Goal: Task Accomplishment & Management: Use online tool/utility

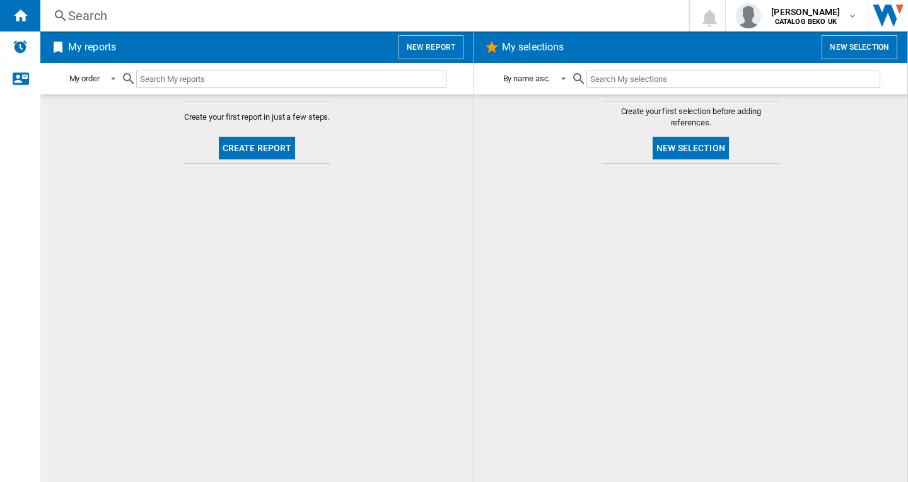
click at [217, 10] on div "Search" at bounding box center [361, 16] width 587 height 18
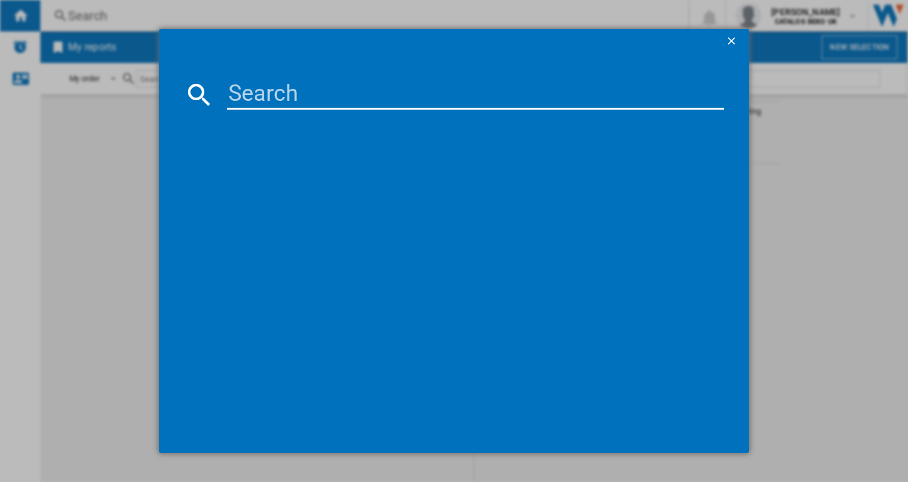
drag, startPoint x: 275, startPoint y: 84, endPoint x: 316, endPoint y: 90, distance: 41.5
click at [275, 84] on input at bounding box center [475, 94] width 497 height 30
paste input "HOTPOINT HP105ACAREUK WHITE"
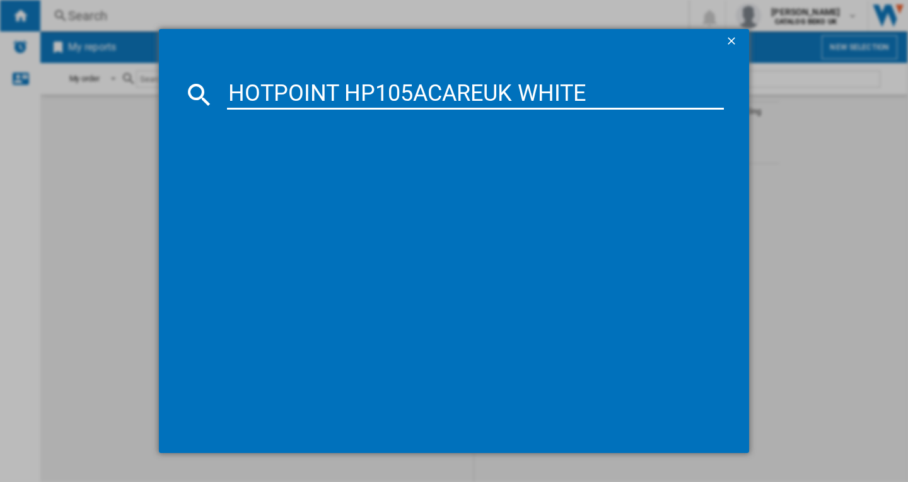
type input "HOTPOINT HP105ACAREUK WHITE"
click at [729, 40] on ng-md-icon "getI18NText('BUTTONS.CLOSE_DIALOG')" at bounding box center [732, 42] width 15 height 15
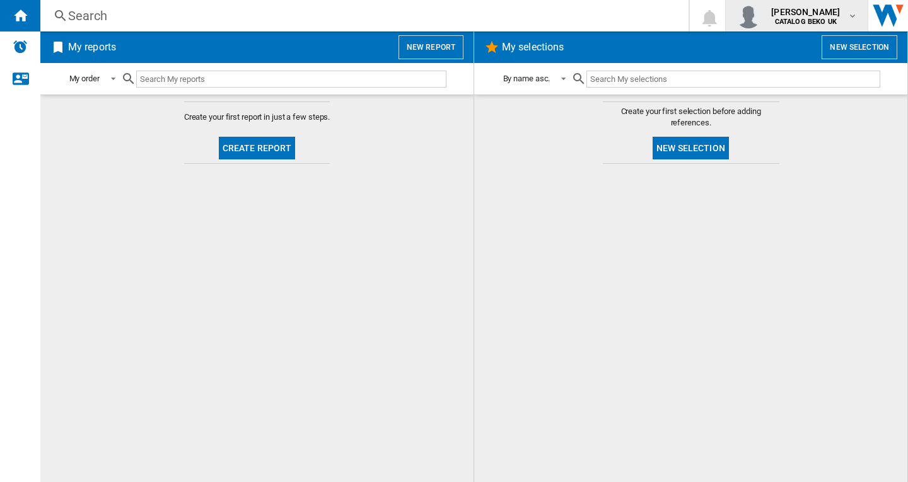
click at [793, 21] on b "CATALOG BEKO UK" at bounding box center [806, 22] width 62 height 8
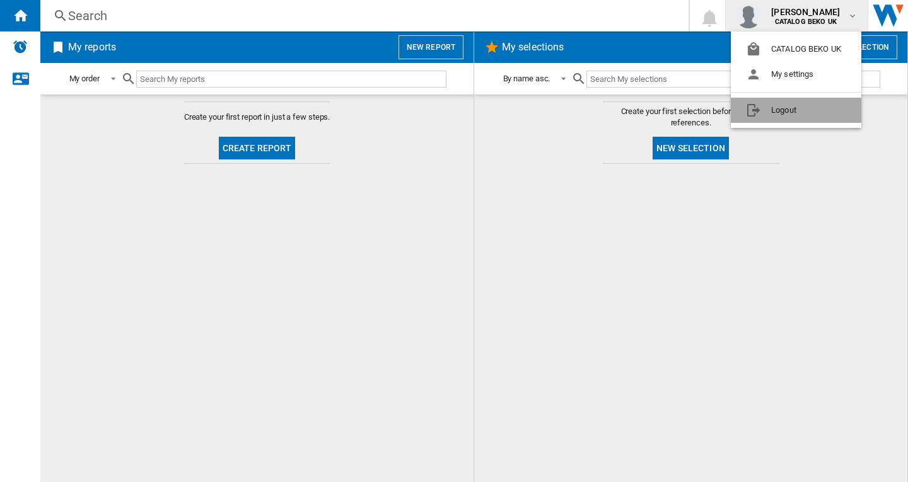
click at [770, 108] on button "Logout" at bounding box center [796, 110] width 130 height 25
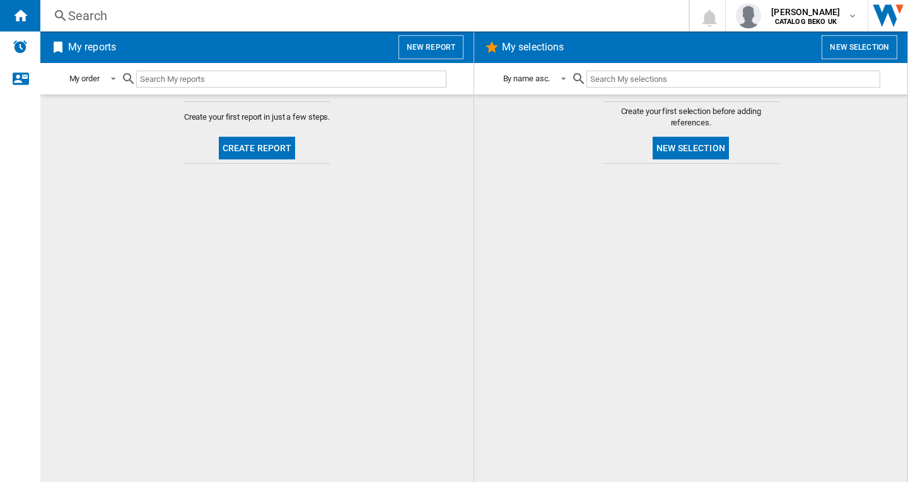
click at [430, 46] on button "New report" at bounding box center [430, 47] width 65 height 24
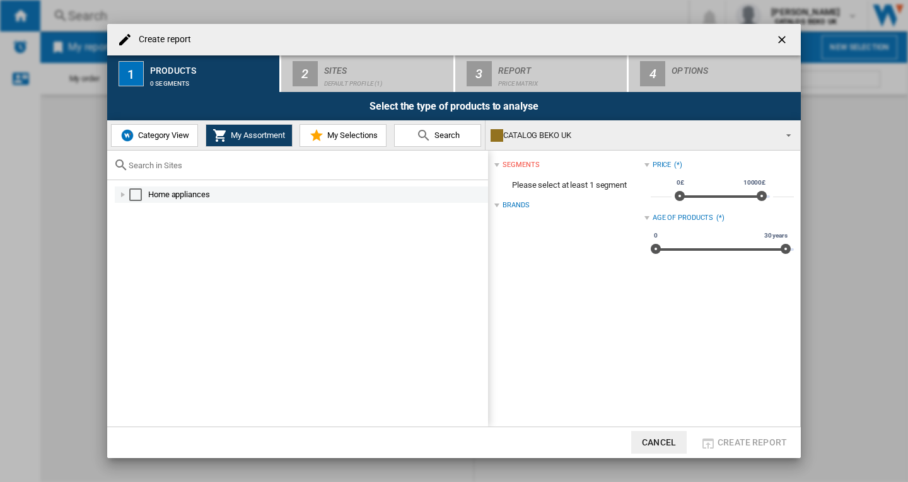
click at [133, 194] on div "Select" at bounding box center [135, 194] width 13 height 13
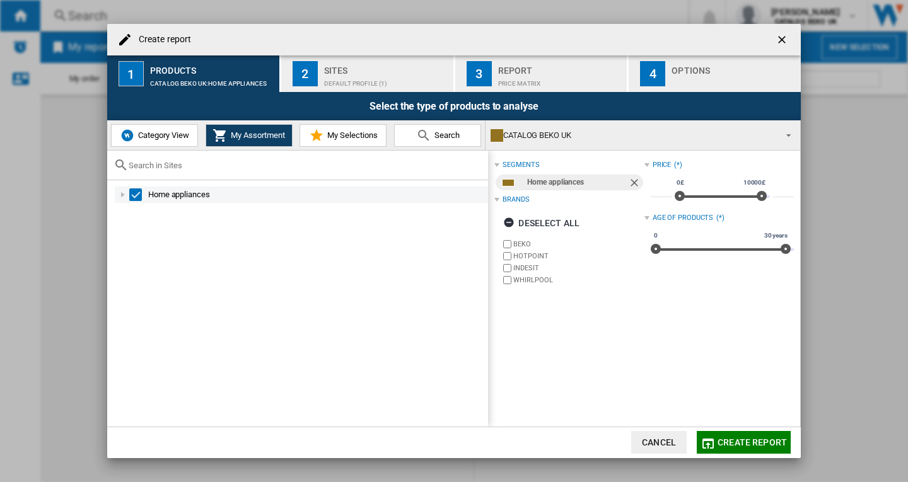
click at [121, 195] on div at bounding box center [123, 194] width 13 height 13
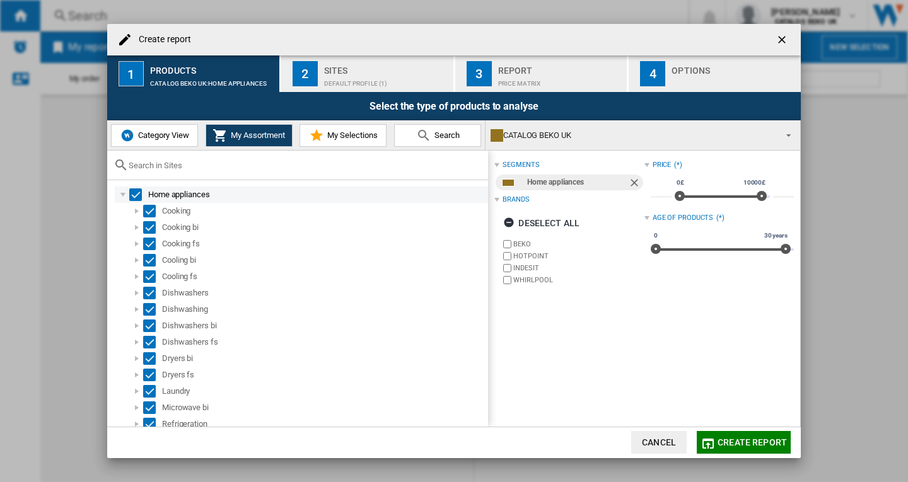
click at [135, 195] on div "Select" at bounding box center [135, 194] width 13 height 13
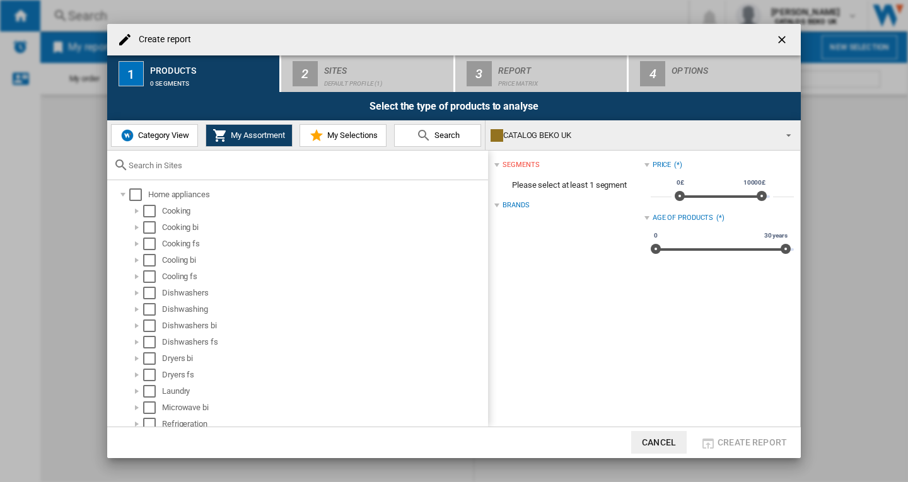
click at [148, 131] on span "Category View" at bounding box center [162, 134] width 54 height 9
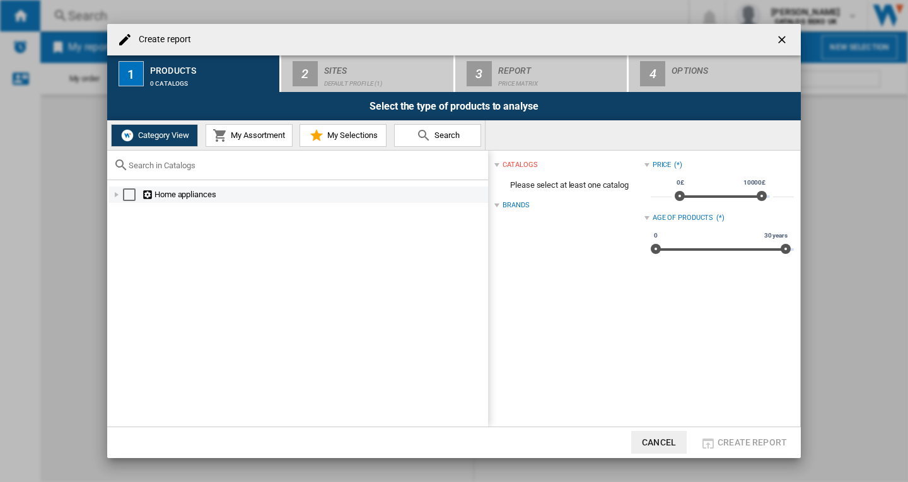
click at [124, 198] on div "Select" at bounding box center [129, 194] width 13 height 13
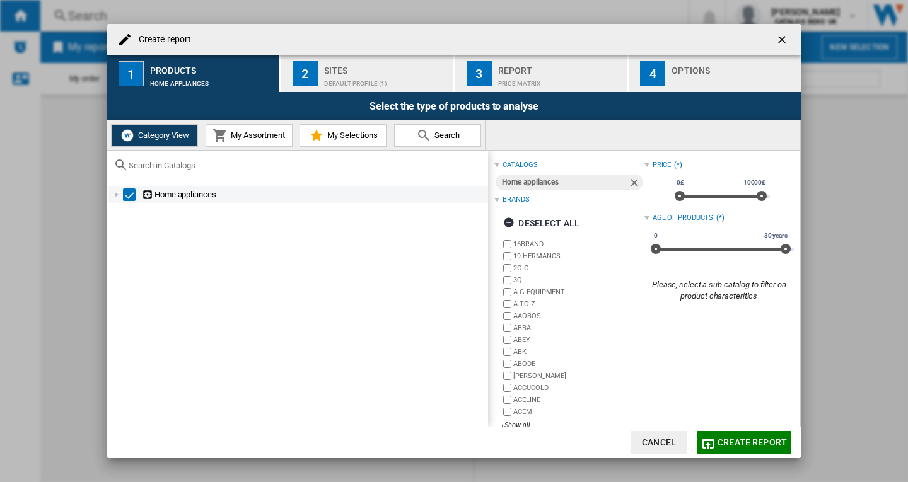
click at [128, 197] on div "Select" at bounding box center [129, 194] width 13 height 13
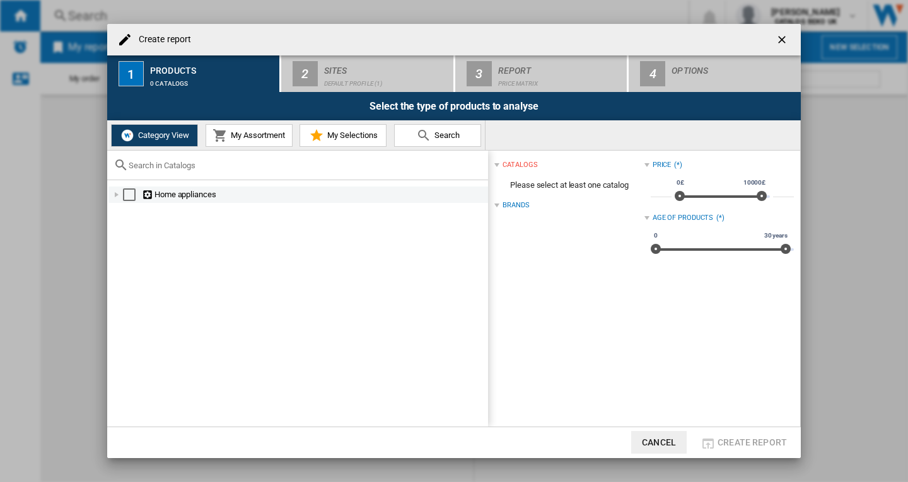
click at [117, 198] on div at bounding box center [116, 194] width 13 height 13
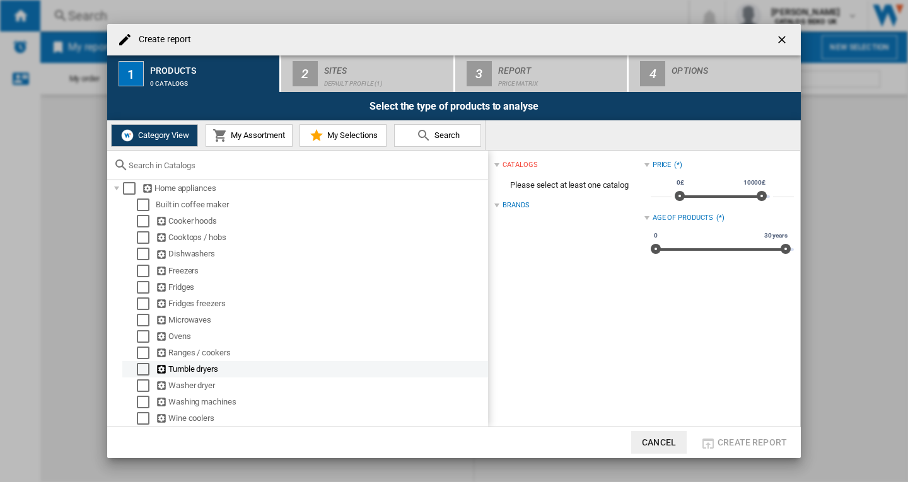
scroll to position [9, 0]
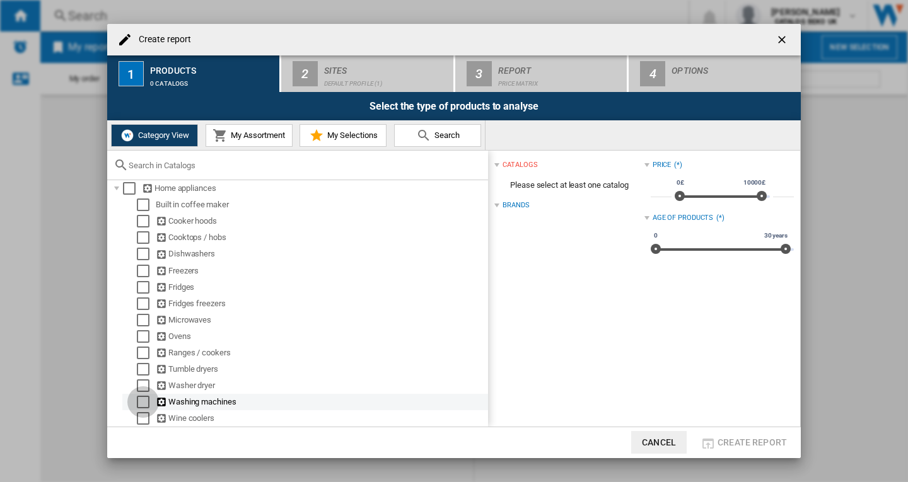
click at [144, 405] on div "Select" at bounding box center [143, 402] width 13 height 13
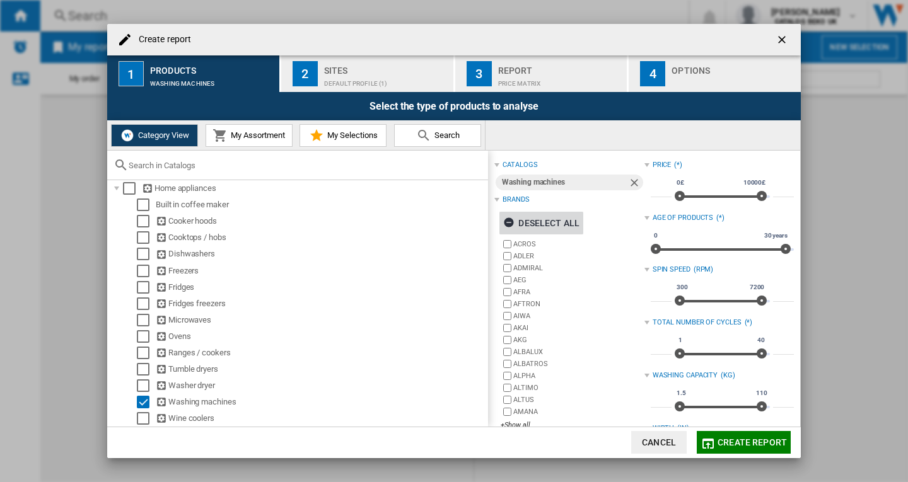
click at [546, 219] on div "Deselect all" at bounding box center [541, 223] width 76 height 23
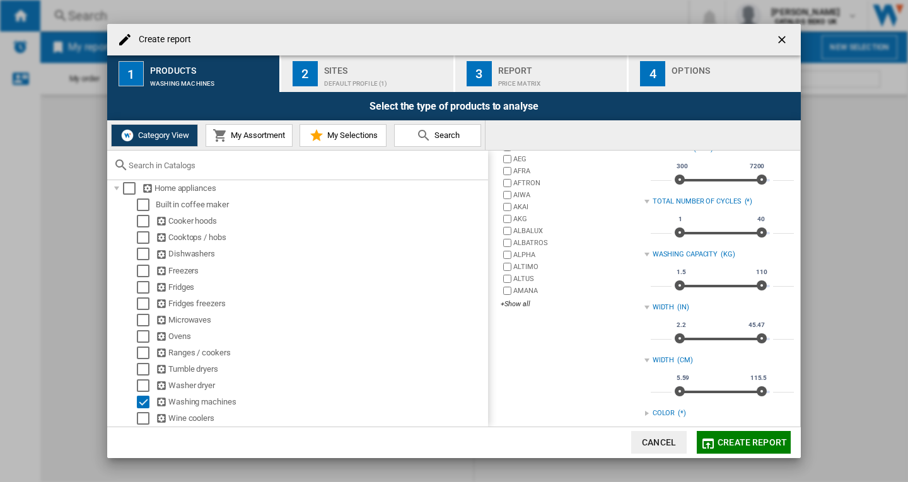
scroll to position [189, 0]
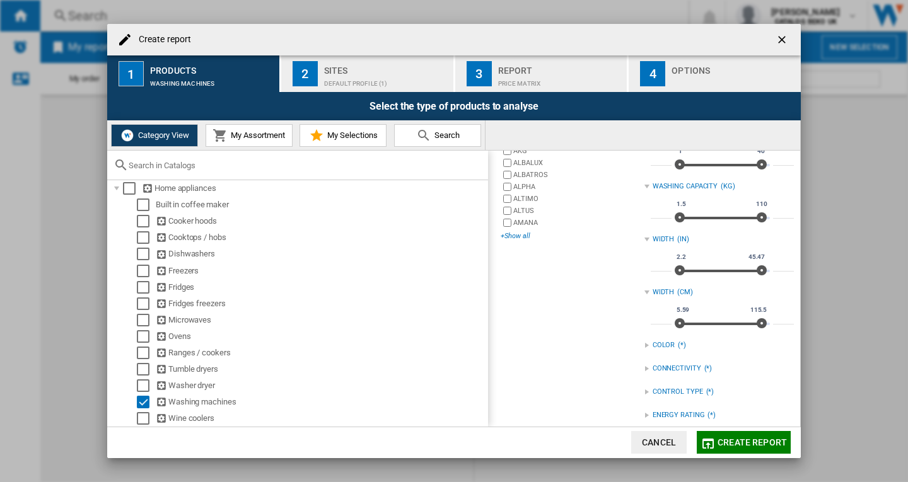
click at [508, 233] on div "+Show all" at bounding box center [571, 235] width 143 height 9
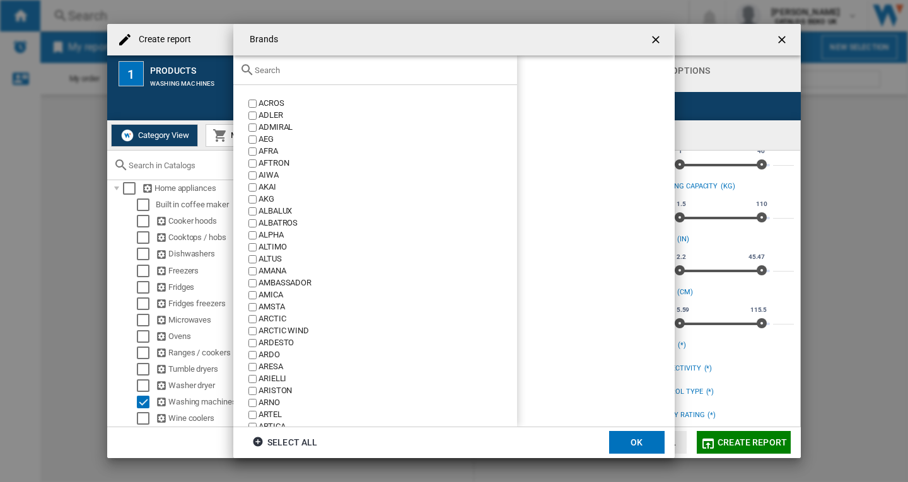
click at [294, 66] on input "text" at bounding box center [383, 70] width 256 height 9
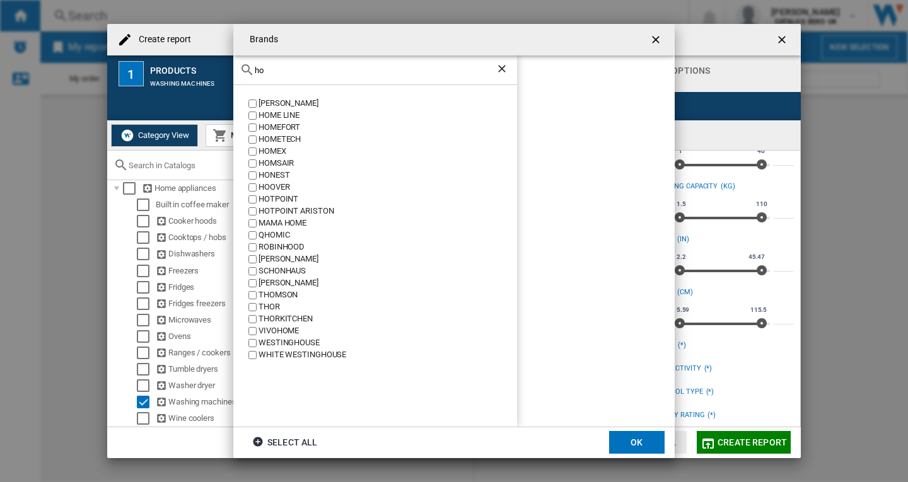
click at [321, 71] on input "ho" at bounding box center [375, 70] width 241 height 9
paste input "HOTPOINT"
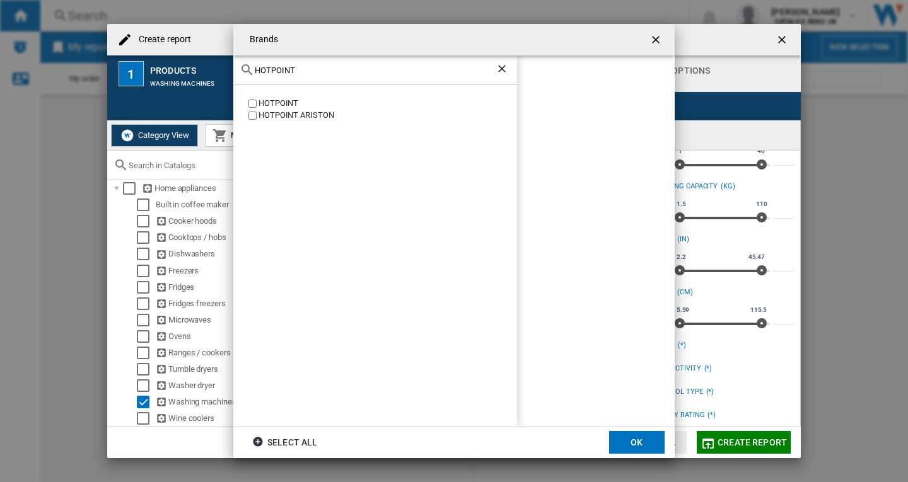
type input "HOTPOINT"
click at [635, 438] on button "OK" at bounding box center [636, 442] width 55 height 23
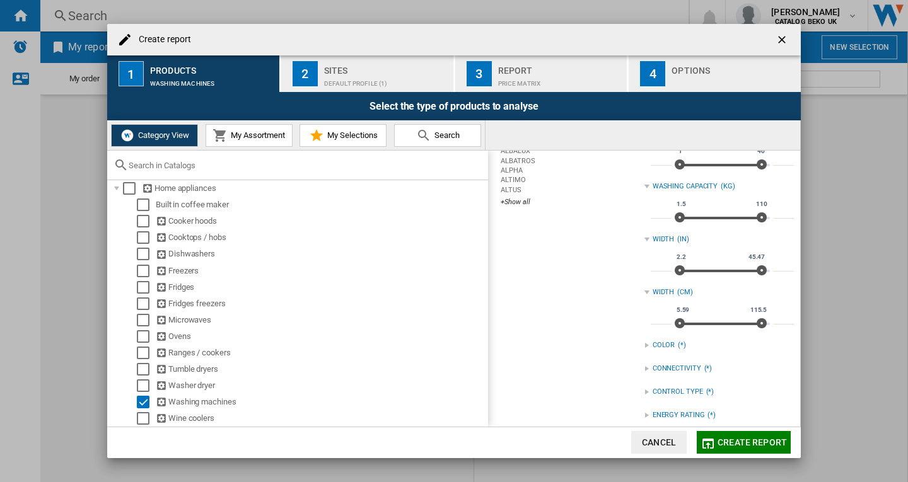
scroll to position [21, 0]
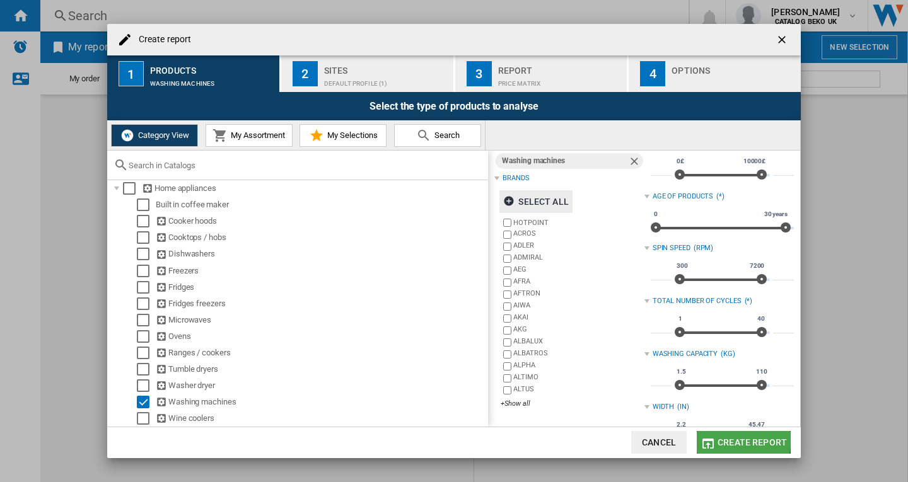
click at [728, 438] on span "Create report" at bounding box center [751, 442] width 69 height 10
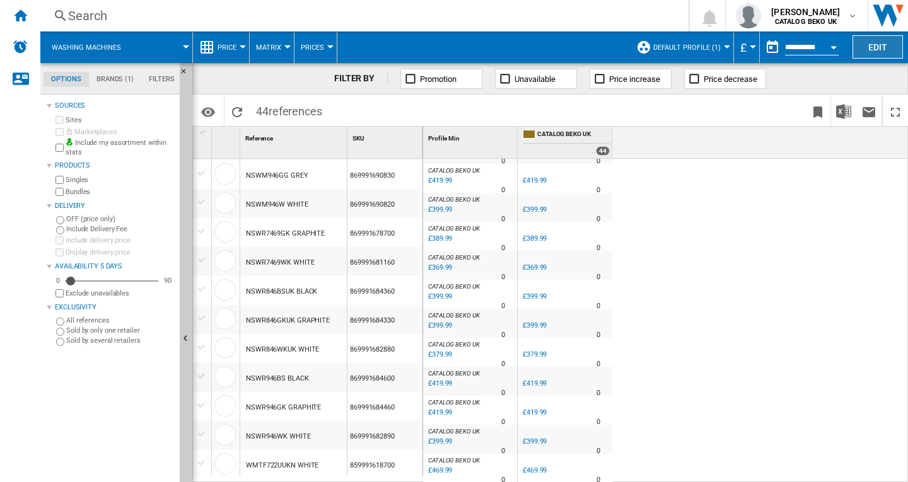
click at [874, 45] on button "Edit" at bounding box center [877, 46] width 50 height 23
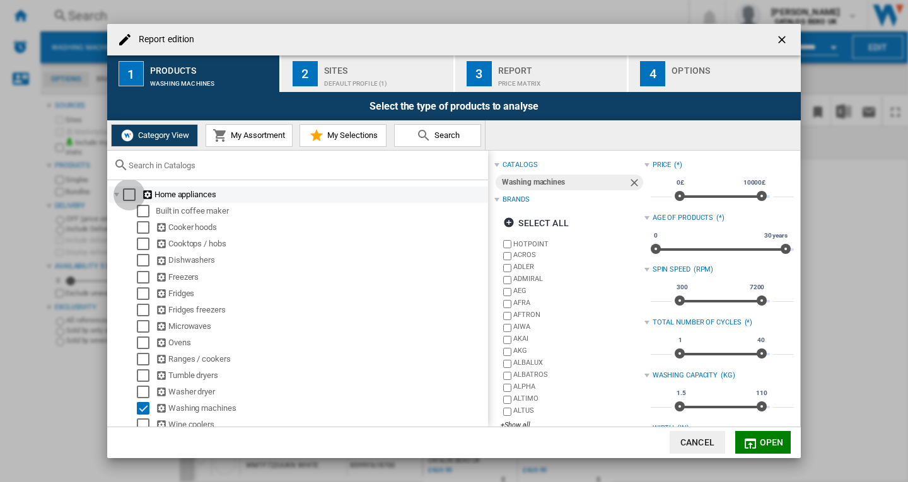
click at [132, 192] on div "Select" at bounding box center [129, 194] width 13 height 13
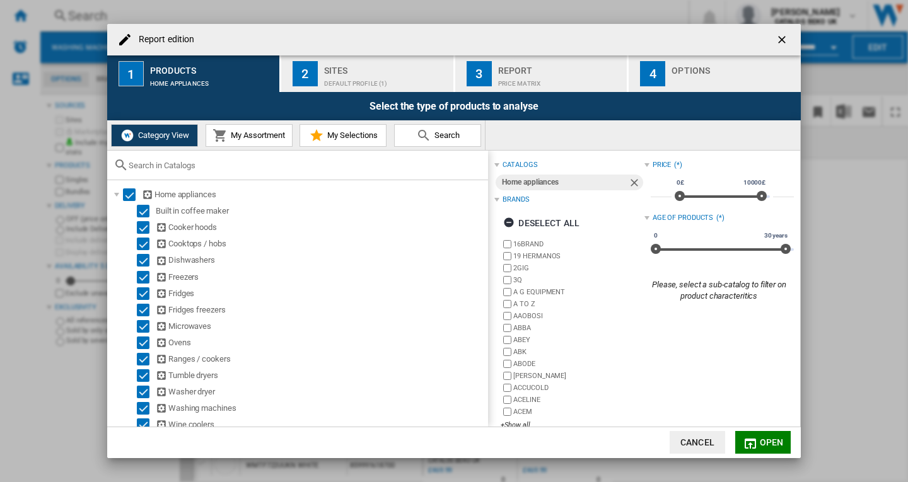
click at [748, 442] on md-icon "Report edition ..." at bounding box center [749, 443] width 15 height 15
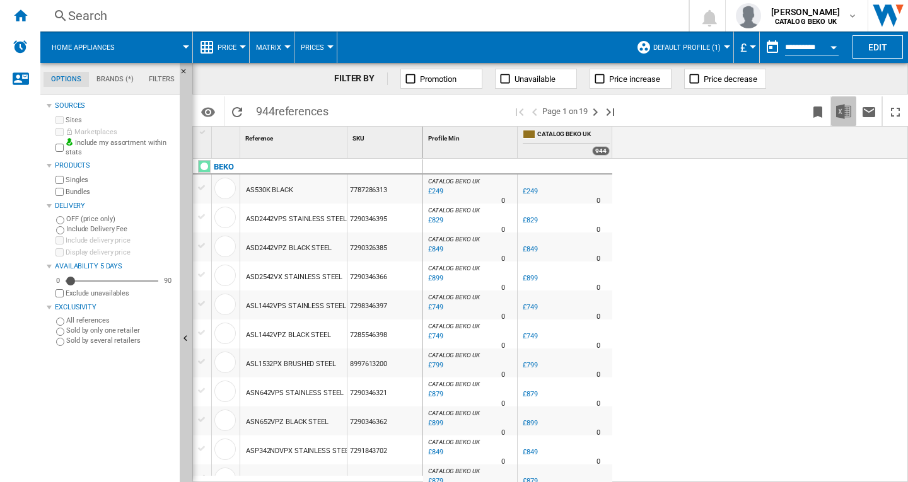
click at [844, 113] on img "Download in Excel" at bounding box center [843, 111] width 15 height 15
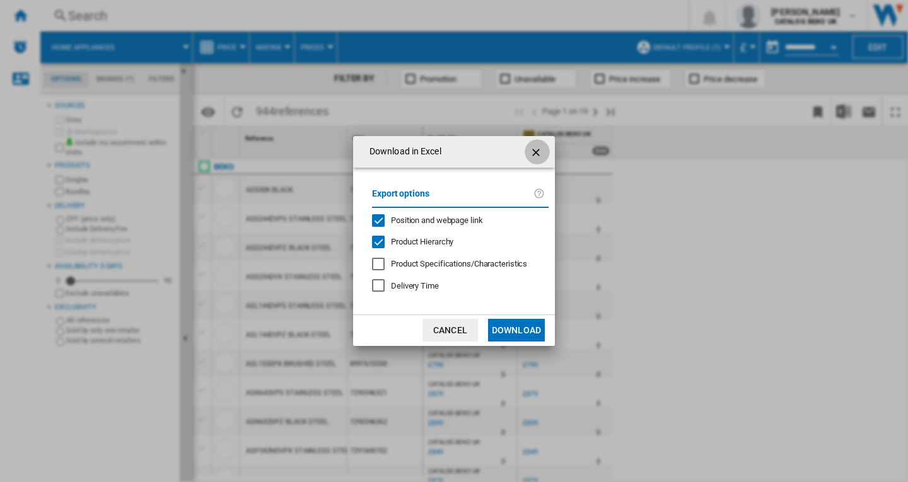
click at [536, 158] on ng-md-icon "getI18NText('BUTTONS.CLOSE_DIALOG')" at bounding box center [536, 152] width 15 height 15
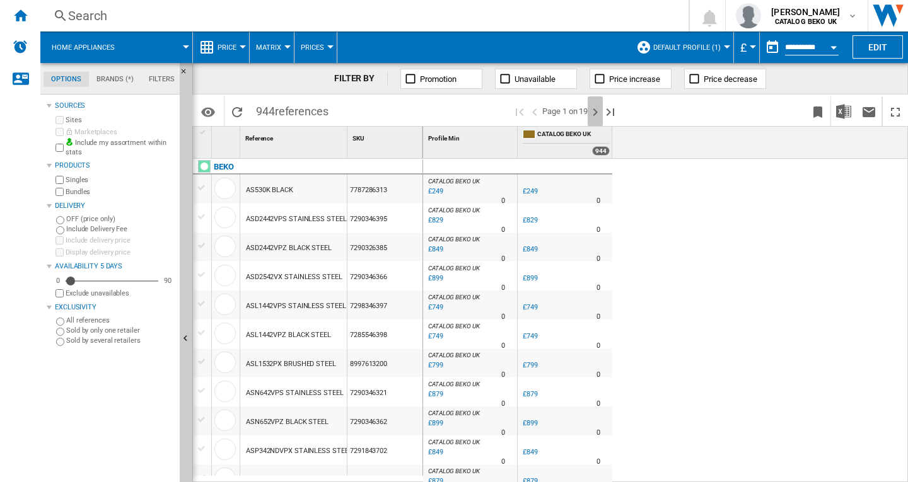
click at [592, 108] on ng-md-icon "Next page" at bounding box center [594, 112] width 15 height 15
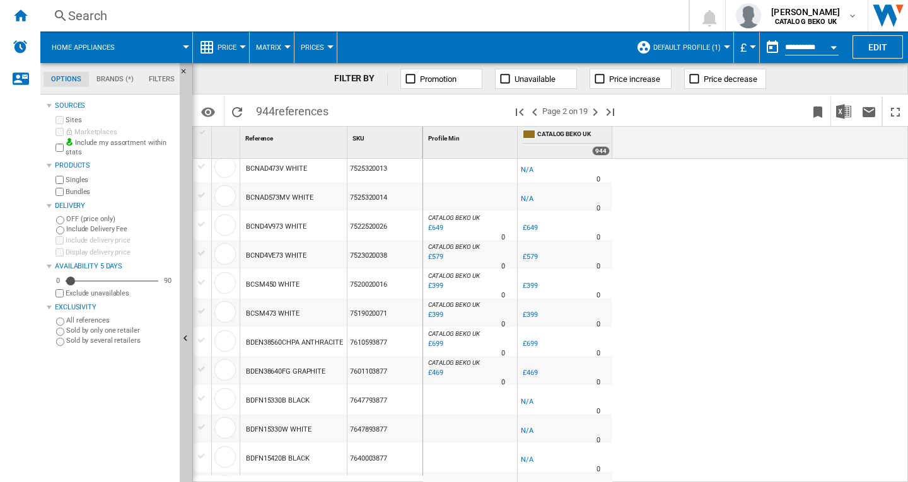
scroll to position [756, 0]
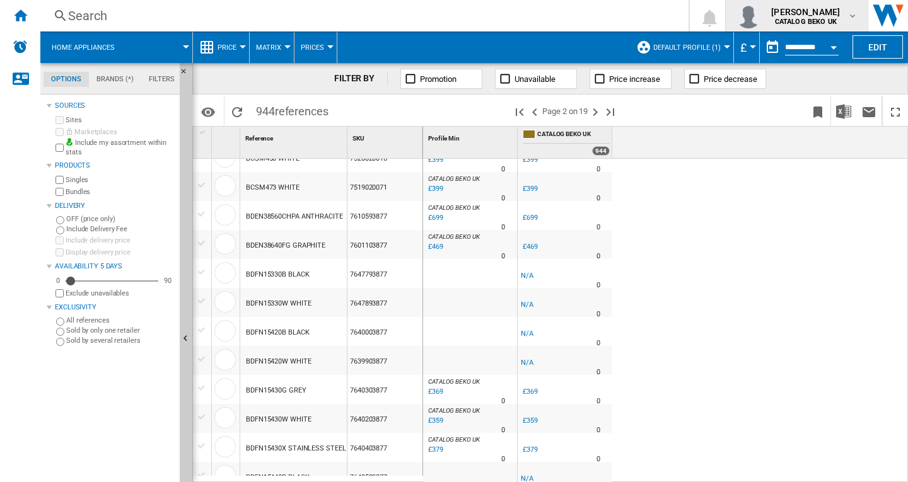
click at [785, 19] on b "CATALOG BEKO UK" at bounding box center [806, 22] width 62 height 8
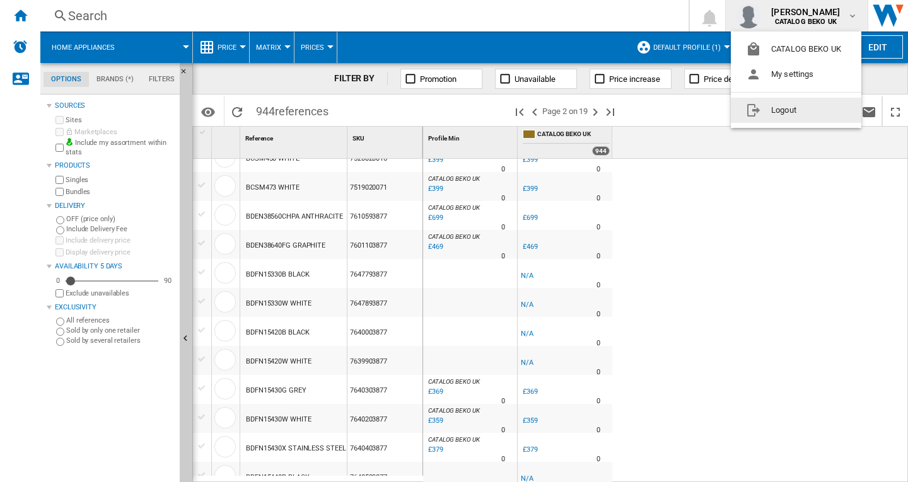
click at [794, 110] on button "Logout" at bounding box center [796, 110] width 130 height 25
